Goal: Task Accomplishment & Management: Manage account settings

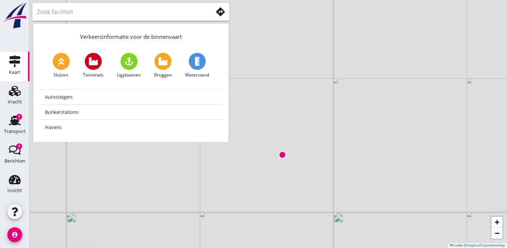
click at [182, 203] on div "+ − Leaflet | © Mapbox © OpenStreetMap" at bounding box center [269, 124] width 478 height 248
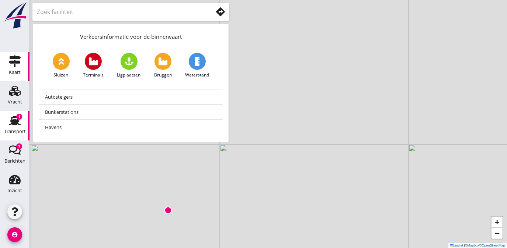
click at [15, 120] on use at bounding box center [15, 120] width 12 height 10
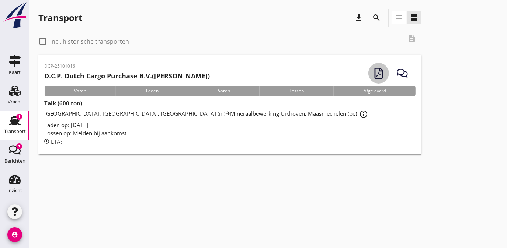
click at [380, 70] on use "button" at bounding box center [379, 73] width 8 height 11
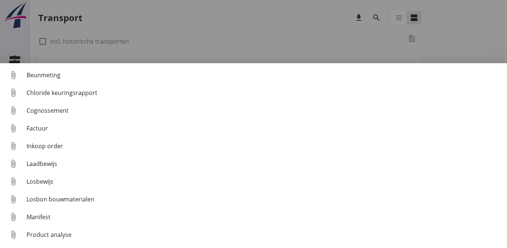
click at [466, 37] on div at bounding box center [253, 124] width 507 height 248
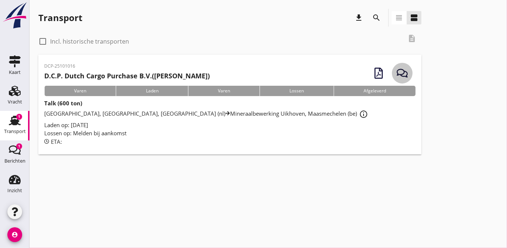
click at [403, 74] on use "button" at bounding box center [402, 73] width 11 height 8
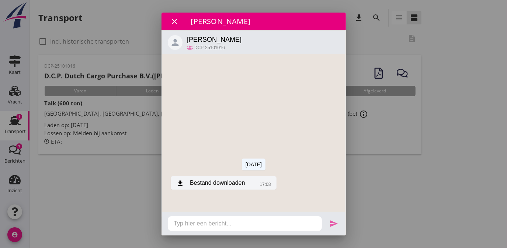
click at [225, 183] on div "download Bestand downloaden" at bounding box center [210, 182] width 68 height 9
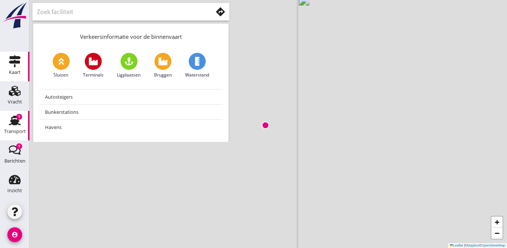
click at [15, 123] on use at bounding box center [15, 120] width 12 height 10
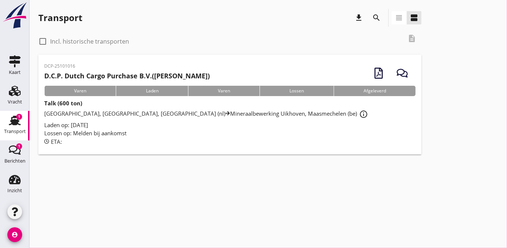
click at [119, 107] on div "Talk (600 ton) Rotterdam, South Holland, Netherlands (nl) Mineraalbewerking Uik…" at bounding box center [230, 122] width 372 height 46
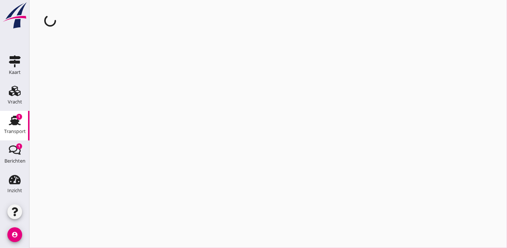
click at [119, 107] on div "cancel You are impersonating another user." at bounding box center [269, 124] width 478 height 248
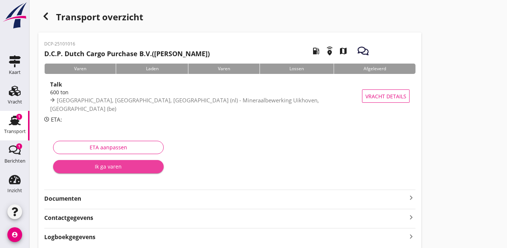
click at [106, 167] on div "Ik ga varen" at bounding box center [108, 166] width 99 height 8
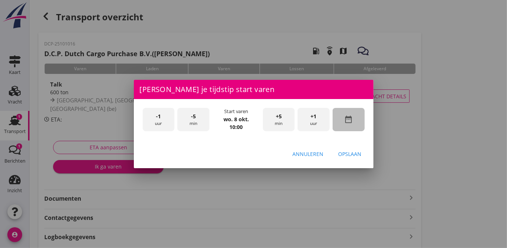
click at [352, 116] on icon "date_range" at bounding box center [348, 119] width 9 height 9
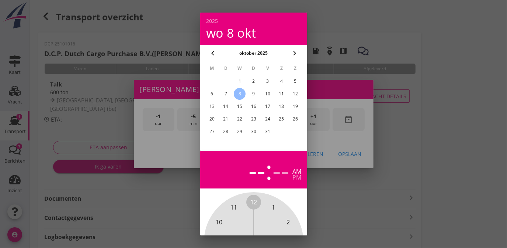
click at [211, 91] on div "6" at bounding box center [212, 94] width 12 height 12
click at [328, 184] on div at bounding box center [253, 124] width 507 height 248
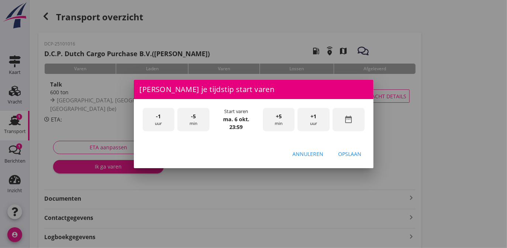
click at [161, 120] on div "-1 uur" at bounding box center [159, 119] width 32 height 23
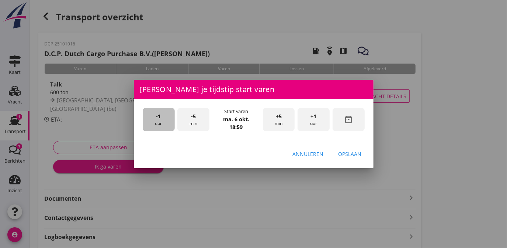
click at [161, 120] on div "-1 uur" at bounding box center [159, 119] width 32 height 23
click at [312, 120] on div "+1 uur" at bounding box center [314, 119] width 32 height 23
click at [195, 118] on span "-5" at bounding box center [193, 116] width 5 height 8
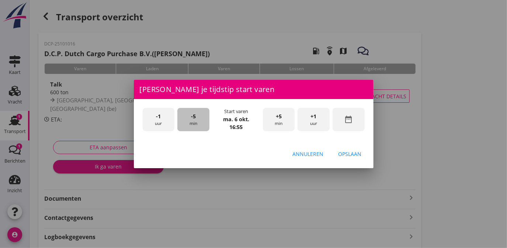
click at [195, 118] on span "-5" at bounding box center [193, 116] width 5 height 8
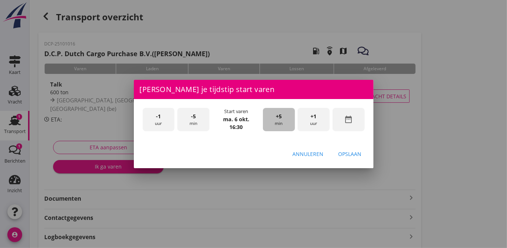
click at [281, 118] on span "+5" at bounding box center [279, 116] width 6 height 8
click at [355, 152] on div "Opslaan" at bounding box center [350, 154] width 23 height 8
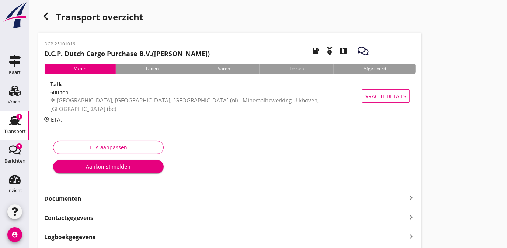
click at [102, 163] on div "Aankomst melden" at bounding box center [108, 166] width 99 height 8
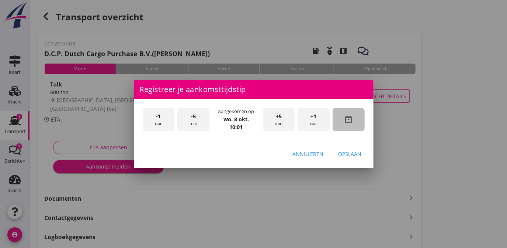
click at [348, 122] on icon "date_range" at bounding box center [348, 119] width 9 height 9
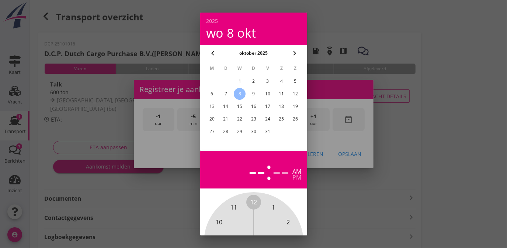
click at [225, 91] on div "7" at bounding box center [226, 94] width 12 height 12
click at [351, 199] on div at bounding box center [253, 124] width 507 height 248
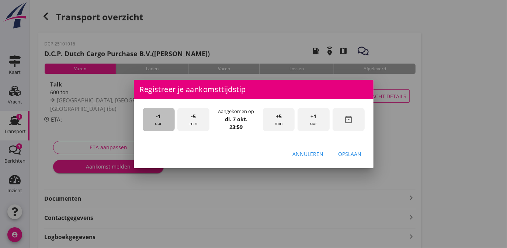
click at [161, 117] on div "-1 uur" at bounding box center [159, 119] width 32 height 23
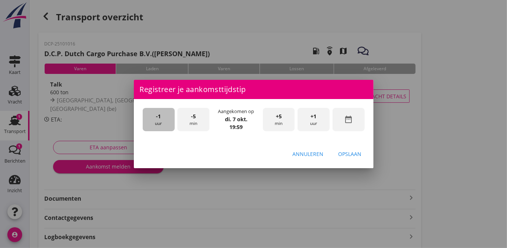
click at [161, 117] on div "-1 uur" at bounding box center [159, 119] width 32 height 23
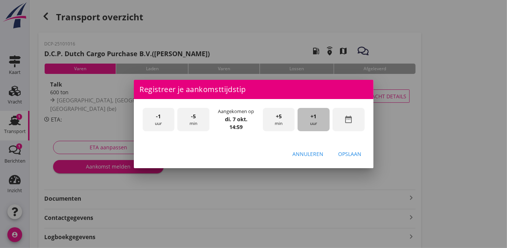
click at [314, 122] on div "+1 uur" at bounding box center [314, 119] width 32 height 23
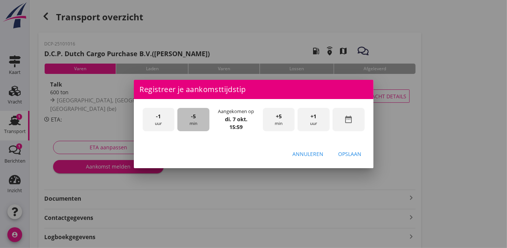
click at [189, 119] on div "-5 min" at bounding box center [193, 119] width 32 height 23
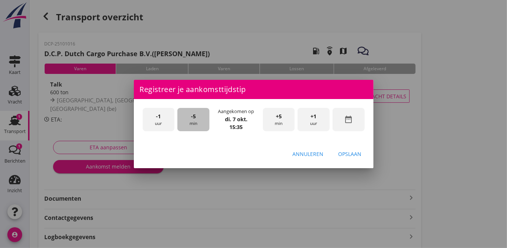
click at [189, 119] on div "-5 min" at bounding box center [193, 119] width 32 height 23
click at [357, 156] on div "Opslaan" at bounding box center [350, 154] width 23 height 8
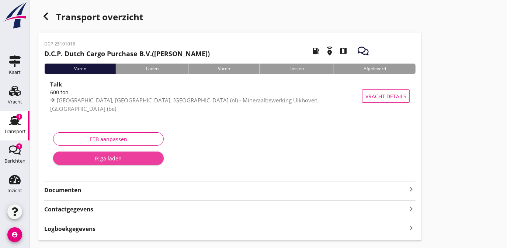
click at [108, 157] on div "Ik ga laden" at bounding box center [108, 158] width 99 height 8
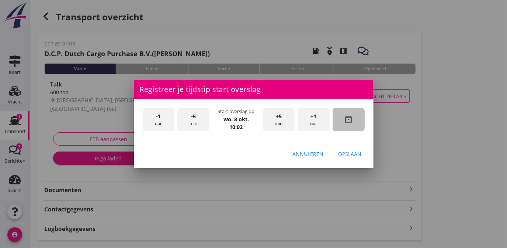
click at [349, 121] on icon "date_range" at bounding box center [348, 119] width 9 height 9
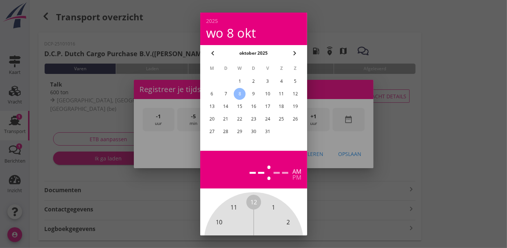
click at [224, 91] on div "7" at bounding box center [226, 94] width 12 height 12
click at [345, 195] on div at bounding box center [253, 124] width 507 height 248
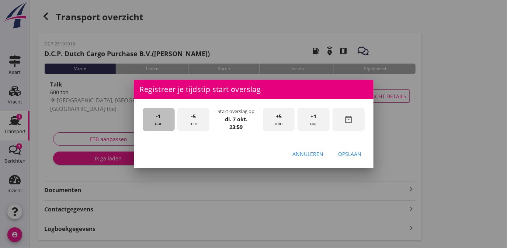
click at [162, 122] on div "-1 uur" at bounding box center [159, 119] width 32 height 23
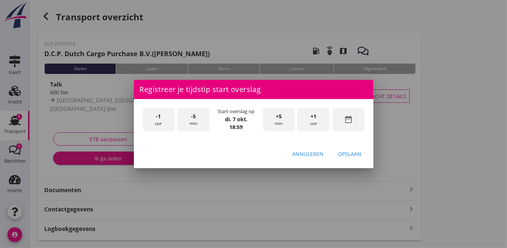
click at [162, 122] on div "-1 uur" at bounding box center [159, 119] width 32 height 23
click at [194, 125] on div "-5 min" at bounding box center [193, 119] width 32 height 23
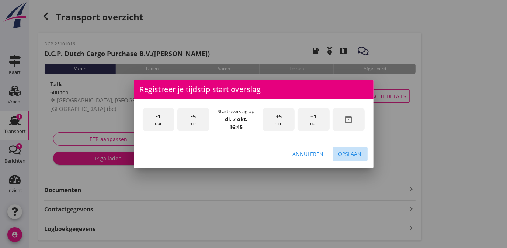
click at [346, 158] on button "Opslaan" at bounding box center [350, 153] width 35 height 13
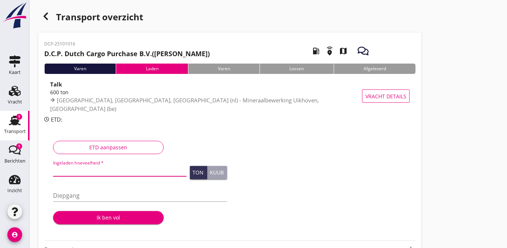
click at [92, 170] on input "Ingeladen hoeveelheid *" at bounding box center [120, 170] width 134 height 12
type input "600"
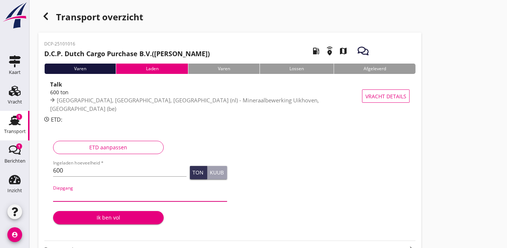
click at [92, 196] on input "Diepgang" at bounding box center [140, 195] width 174 height 12
type input "2"
type input "2.55"
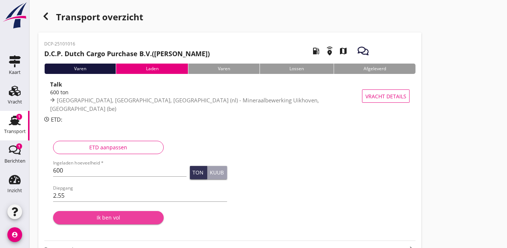
click at [112, 216] on div "Ik ben vol" at bounding box center [108, 217] width 99 height 8
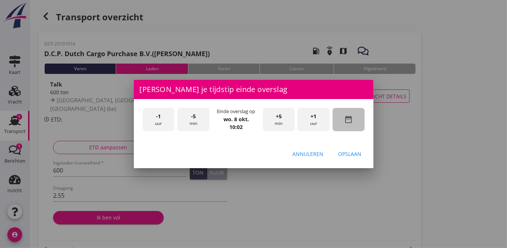
click at [345, 124] on div "date_range" at bounding box center [349, 119] width 32 height 23
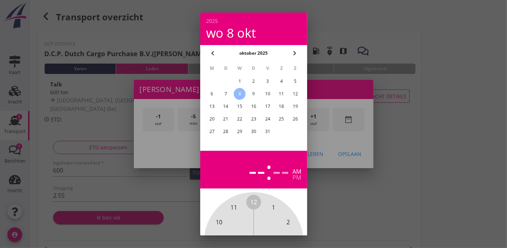
click at [226, 94] on div "7" at bounding box center [226, 94] width 12 height 12
click at [342, 196] on div at bounding box center [253, 124] width 507 height 248
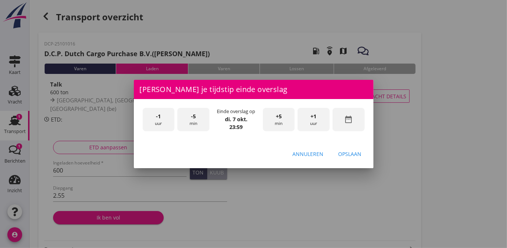
click at [158, 118] on span "-1" at bounding box center [158, 116] width 5 height 8
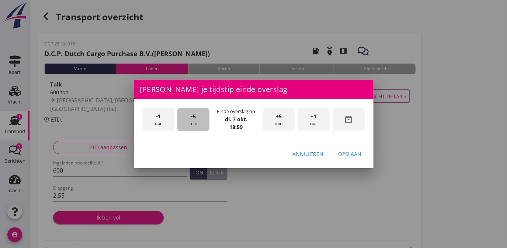
click at [191, 123] on div "-5 min" at bounding box center [193, 119] width 32 height 23
click at [351, 157] on div "Opslaan" at bounding box center [350, 154] width 23 height 8
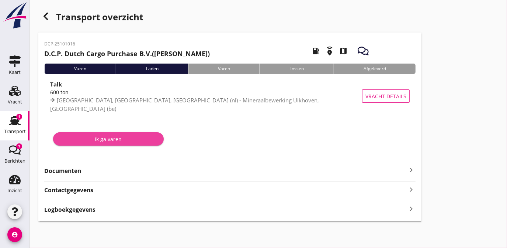
click at [112, 139] on div "Ik ga varen" at bounding box center [108, 139] width 99 height 8
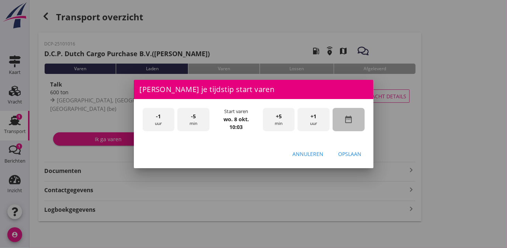
click at [349, 120] on icon "date_range" at bounding box center [348, 119] width 9 height 9
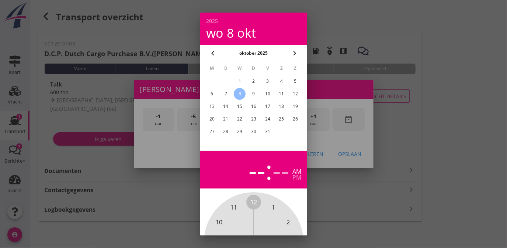
click at [225, 93] on div "7" at bounding box center [226, 94] width 12 height 12
click at [360, 208] on div at bounding box center [253, 124] width 507 height 248
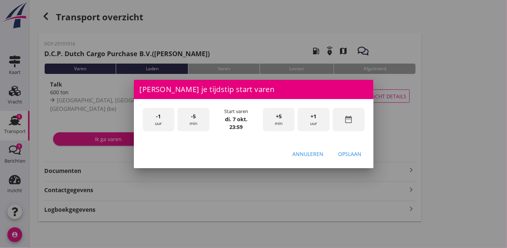
click at [160, 114] on span "-1" at bounding box center [158, 116] width 5 height 8
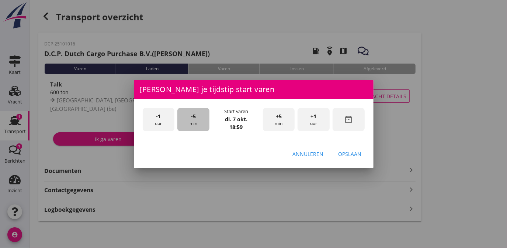
click at [191, 119] on div "-5 min" at bounding box center [193, 119] width 32 height 23
click at [348, 155] on div "Opslaan" at bounding box center [350, 154] width 23 height 8
